Goal: Task Accomplishment & Management: Use online tool/utility

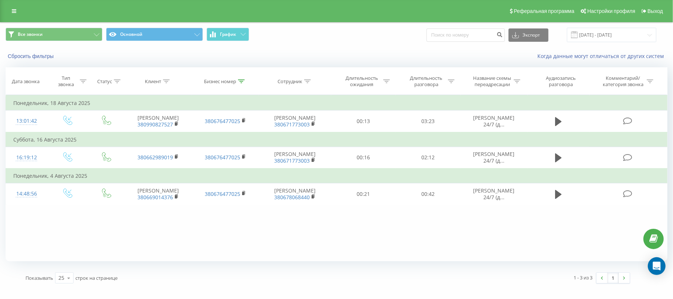
drag, startPoint x: 672, startPoint y: 132, endPoint x: 672, endPoint y: 144, distance: 12.2
click at [672, 144] on div "Все звонки Основной График Экспорт .csv .xls .xlsx 01.08.2025 - 31.08.2025 Сбро…" at bounding box center [336, 155] width 673 height 267
